Goal: Communication & Community: Connect with others

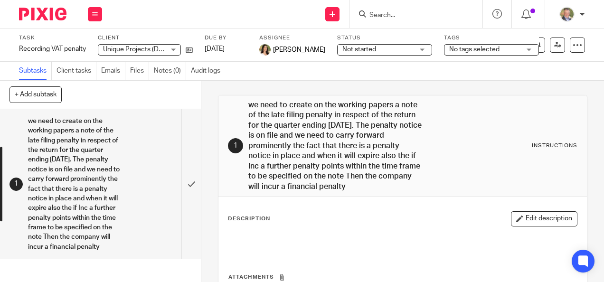
click at [438, 16] on input "Search" at bounding box center [412, 15] width 86 height 9
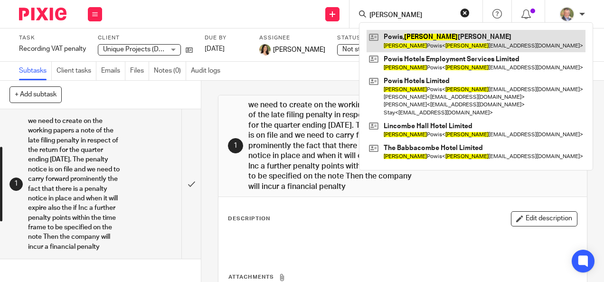
type input "brett"
click at [444, 47] on link at bounding box center [476, 41] width 219 height 22
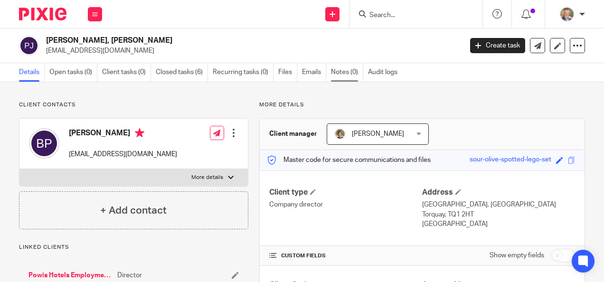
click at [344, 72] on link "Notes (0)" at bounding box center [347, 72] width 32 height 19
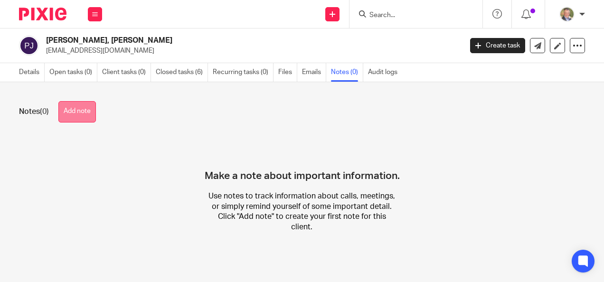
click at [83, 114] on button "Add note" at bounding box center [77, 111] width 38 height 21
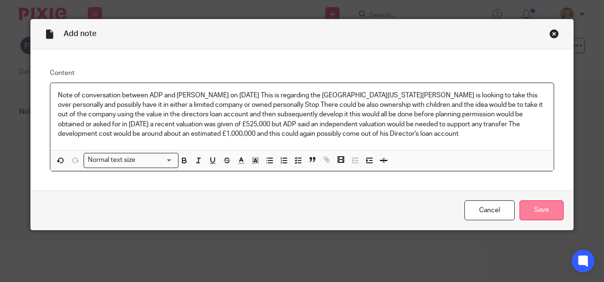
click at [535, 209] on input "Save" at bounding box center [542, 211] width 44 height 20
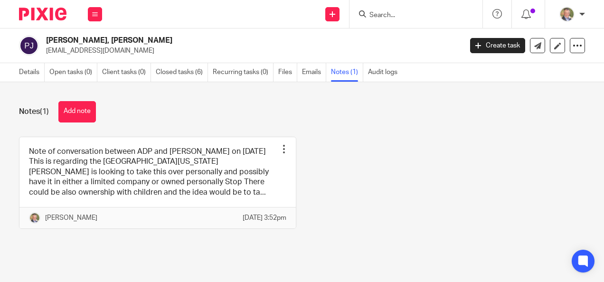
click at [393, 14] on input "Search" at bounding box center [412, 15] width 86 height 9
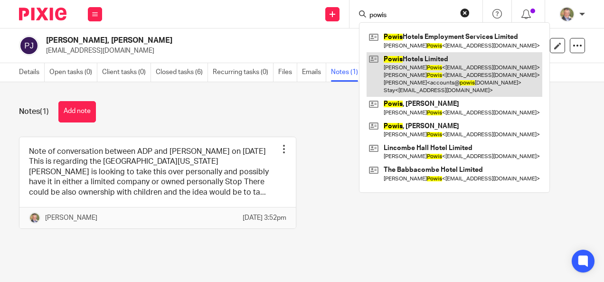
type input "powis"
click at [425, 57] on link at bounding box center [455, 74] width 176 height 45
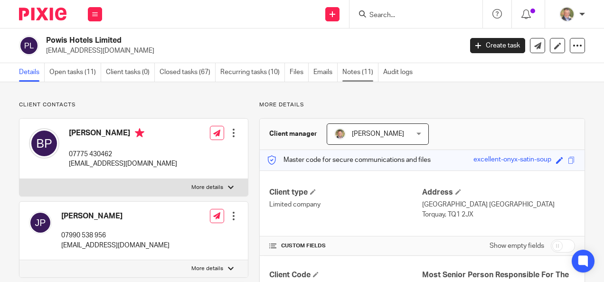
click at [356, 77] on link "Notes (11)" at bounding box center [361, 72] width 36 height 19
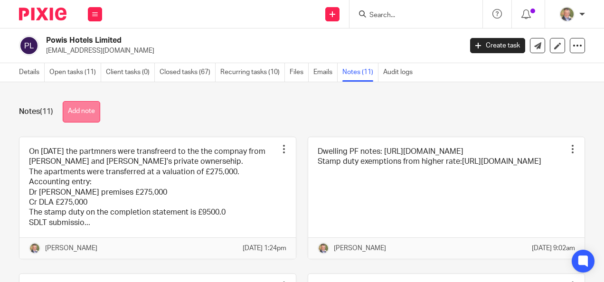
click at [79, 110] on button "Add note" at bounding box center [82, 111] width 38 height 21
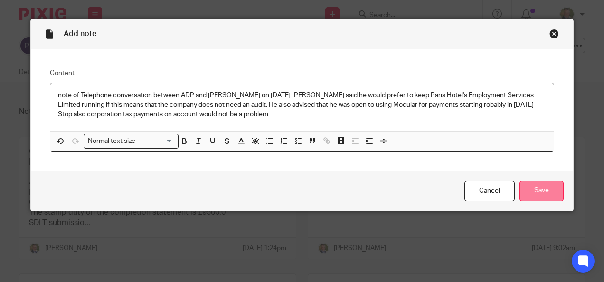
click at [538, 190] on input "Save" at bounding box center [542, 191] width 44 height 20
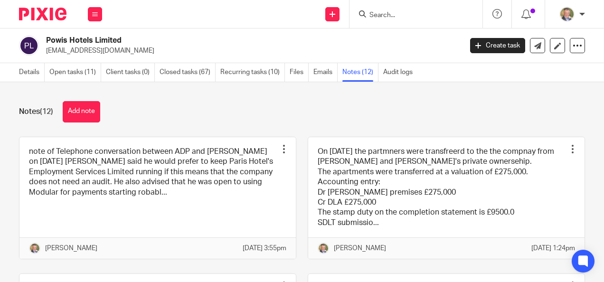
click at [244, 104] on div "Notes (12) Add note" at bounding box center [302, 111] width 566 height 21
click at [410, 15] on input "Search" at bounding box center [412, 15] width 86 height 9
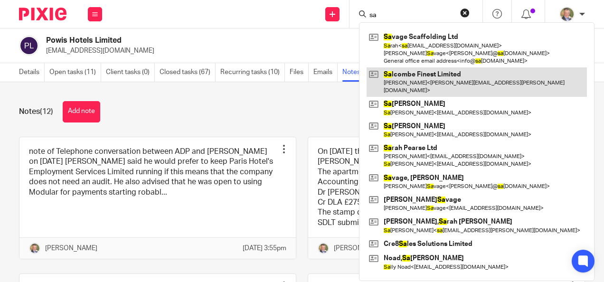
type input "sa"
click at [415, 74] on link at bounding box center [477, 81] width 220 height 29
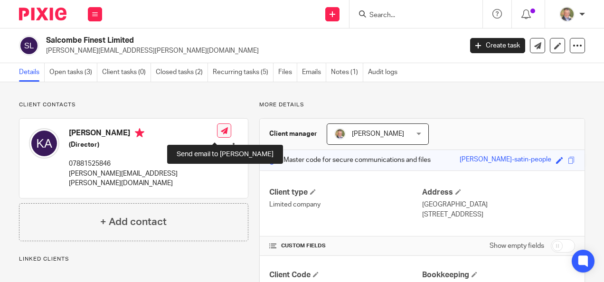
click at [217, 127] on link at bounding box center [224, 131] width 14 height 14
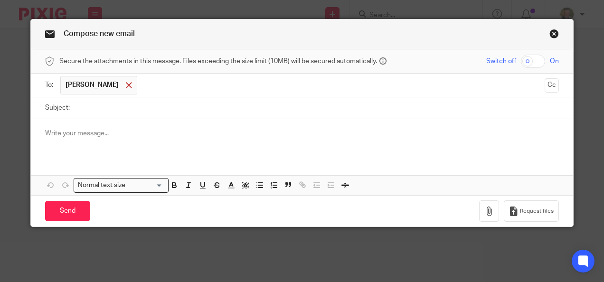
click at [124, 80] on div at bounding box center [129, 85] width 11 height 14
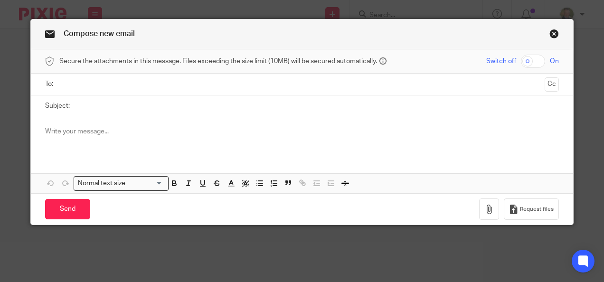
click at [98, 104] on input "Subject:" at bounding box center [317, 106] width 485 height 21
type input "Call back"
click at [91, 129] on p at bounding box center [302, 132] width 515 height 10
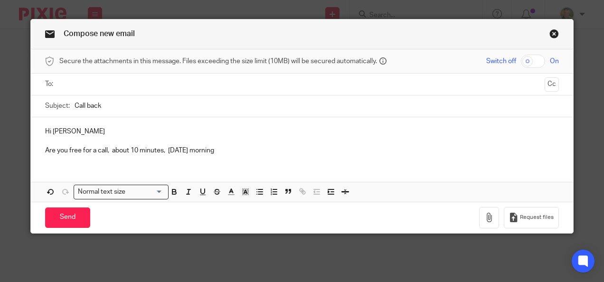
drag, startPoint x: 224, startPoint y: 149, endPoint x: 231, endPoint y: 151, distance: 6.9
click at [225, 149] on p "Are you free for a call, about 10 minutes, [DATE] morning" at bounding box center [302, 151] width 515 height 10
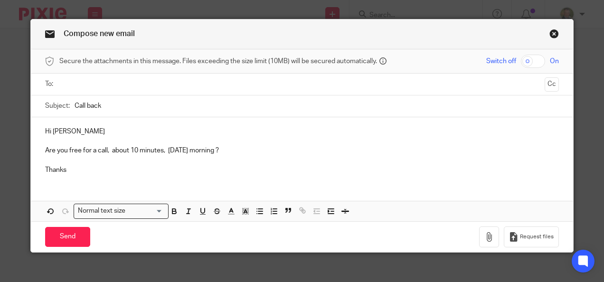
click at [120, 79] on input "text" at bounding box center [302, 84] width 479 height 11
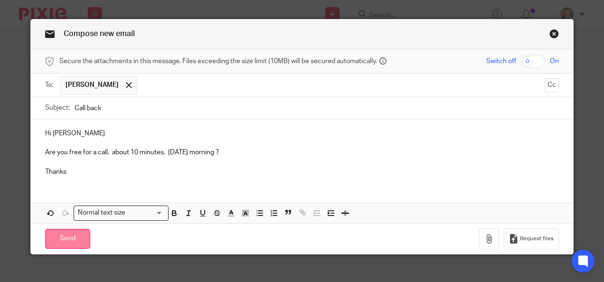
click at [67, 236] on input "Send" at bounding box center [67, 239] width 45 height 20
